Goal: Task Accomplishment & Management: Manage account settings

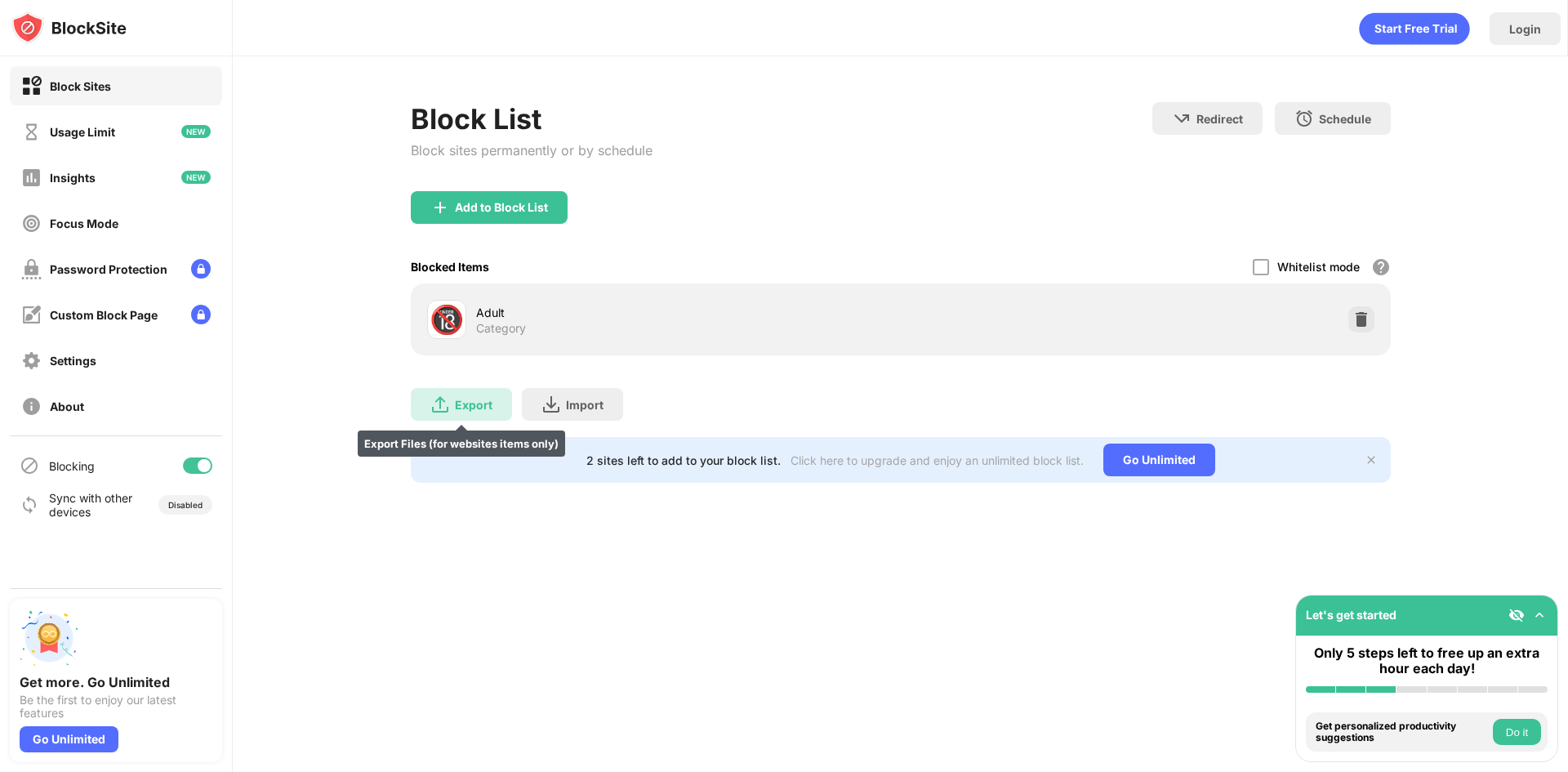
drag, startPoint x: 453, startPoint y: 410, endPoint x: 919, endPoint y: 299, distance: 479.0
click at [512, 381] on div "Export Export Files (for websites items only) Import Import Files (for websites…" at bounding box center [900, 396] width 980 height 82
click at [649, 284] on div "🔞 Adult Category" at bounding box center [900, 319] width 980 height 72
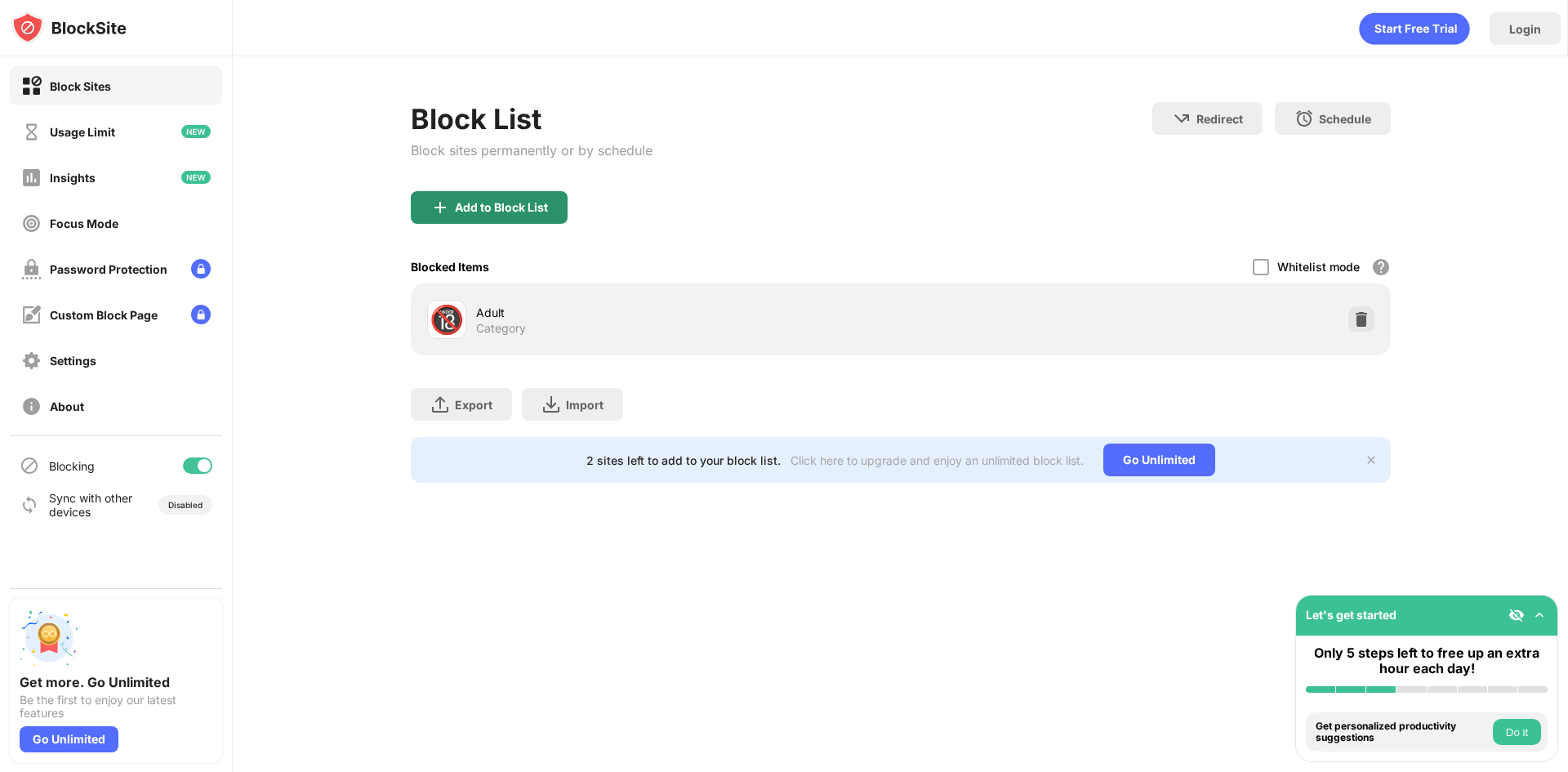
click at [560, 210] on div "Add to Block List" at bounding box center [489, 207] width 157 height 32
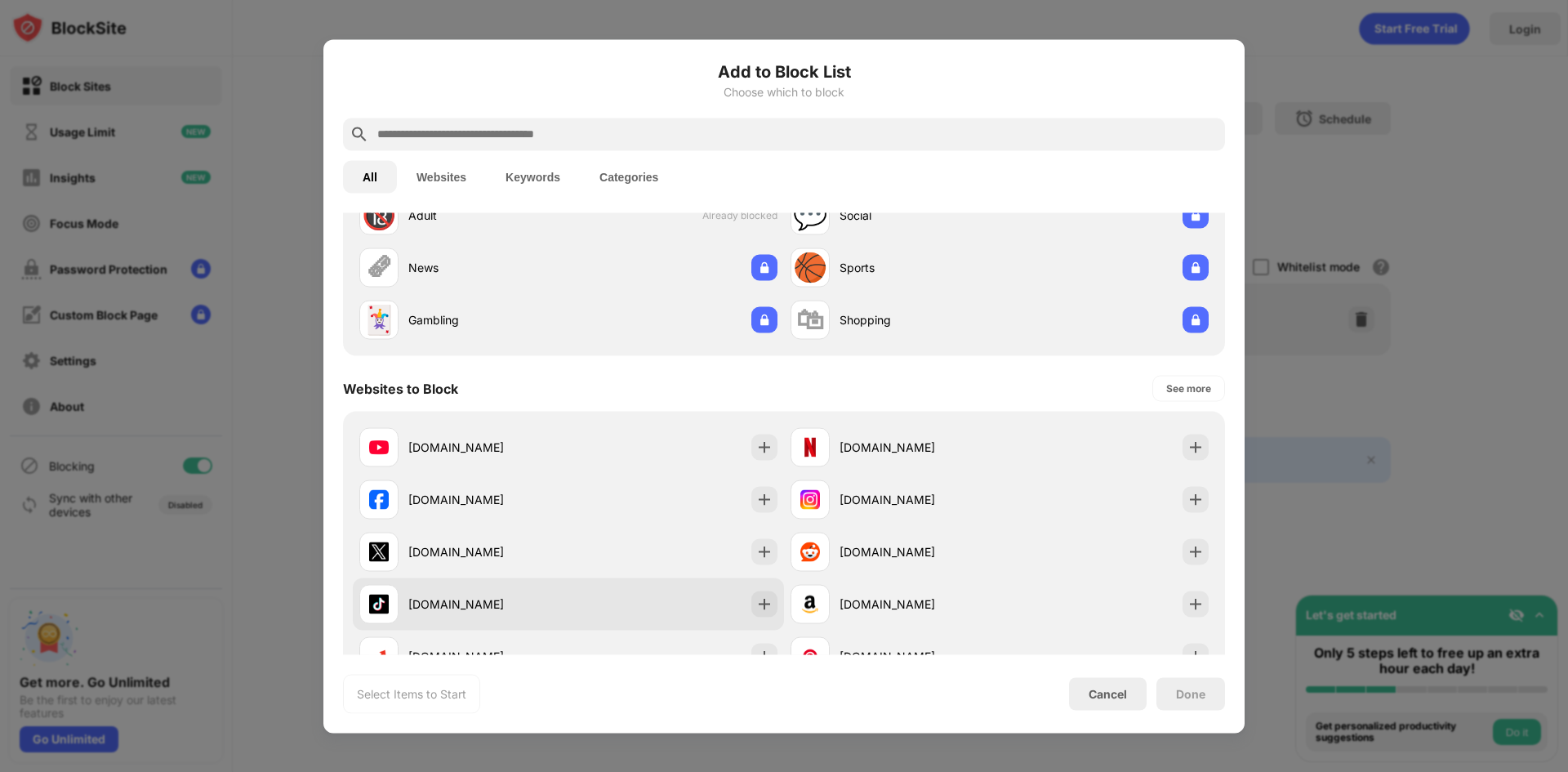
scroll to position [245, 0]
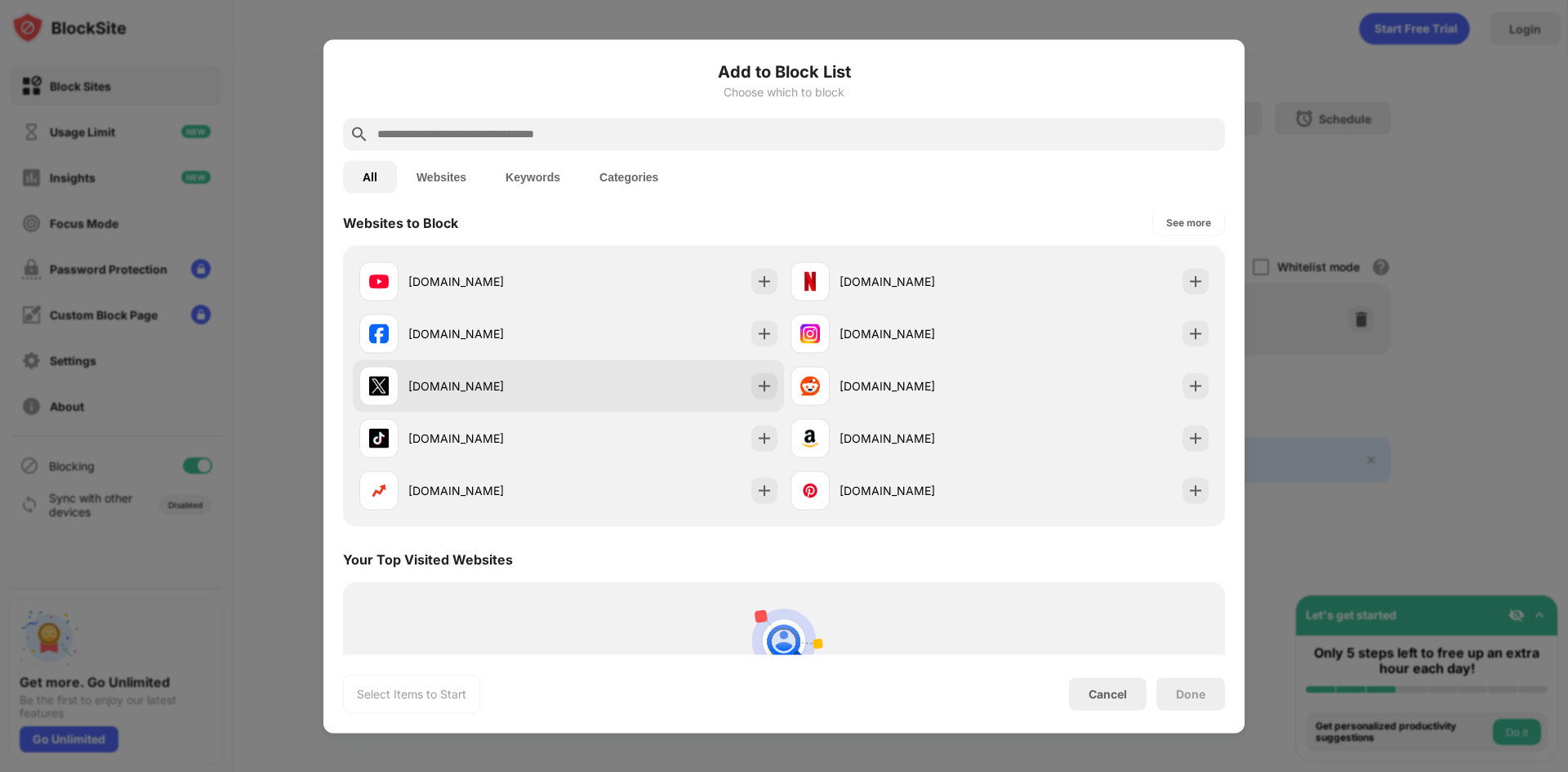
click at [514, 399] on div "x.com" at bounding box center [463, 386] width 209 height 39
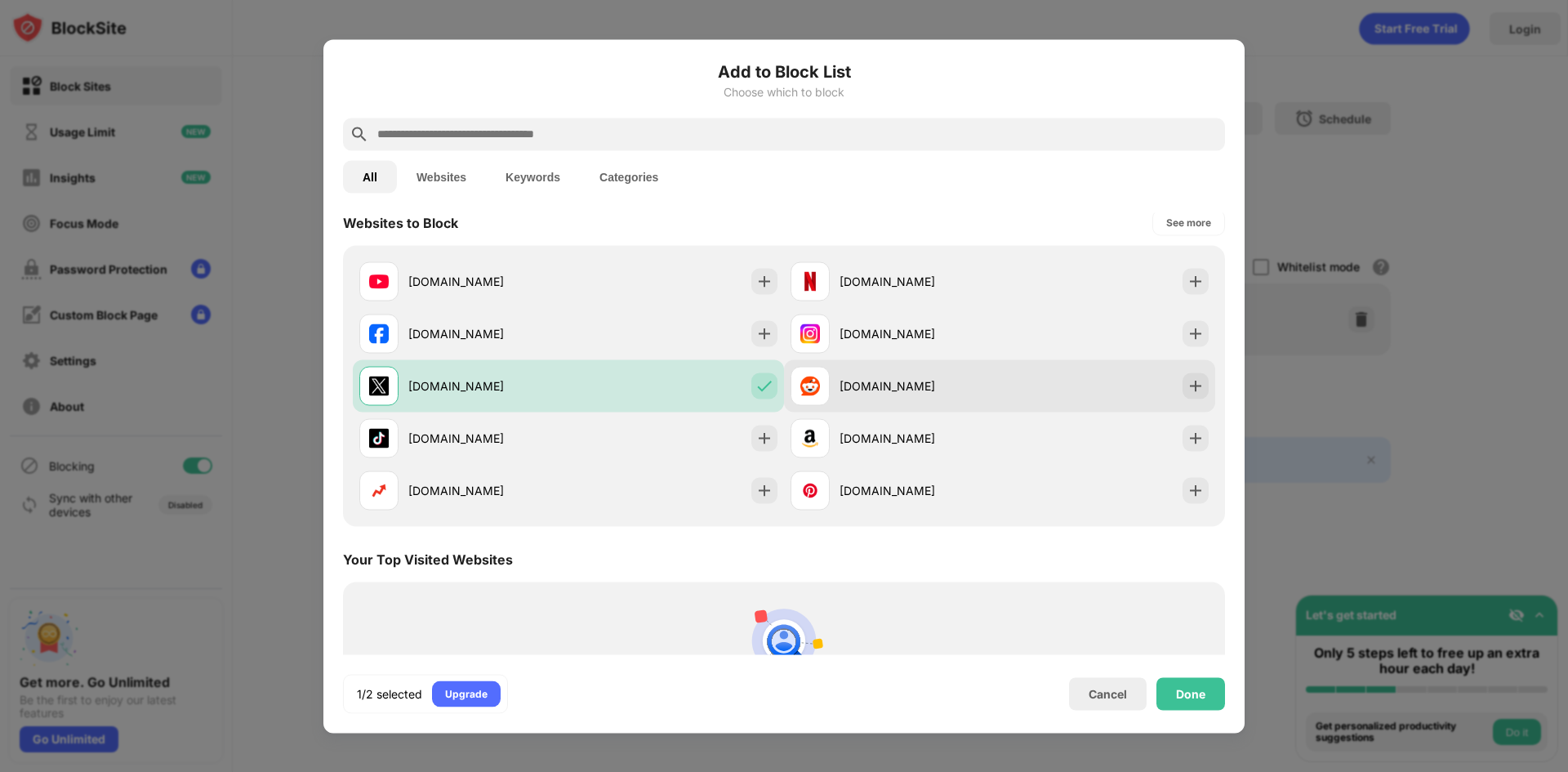
click at [946, 380] on div "reddit.com" at bounding box center [919, 385] width 160 height 17
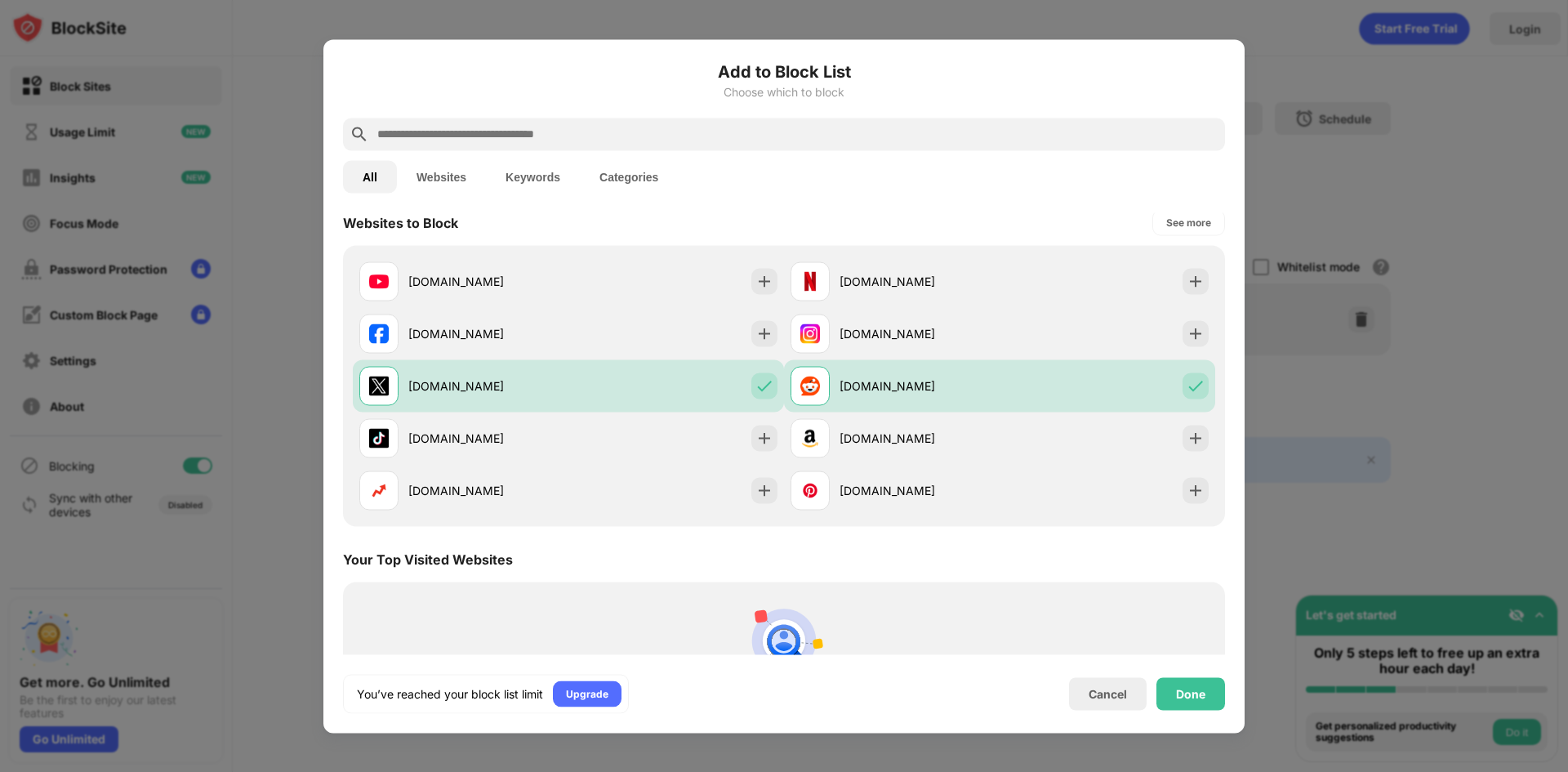
click at [1216, 691] on div "Done" at bounding box center [1191, 692] width 69 height 32
